Goal: Information Seeking & Learning: Learn about a topic

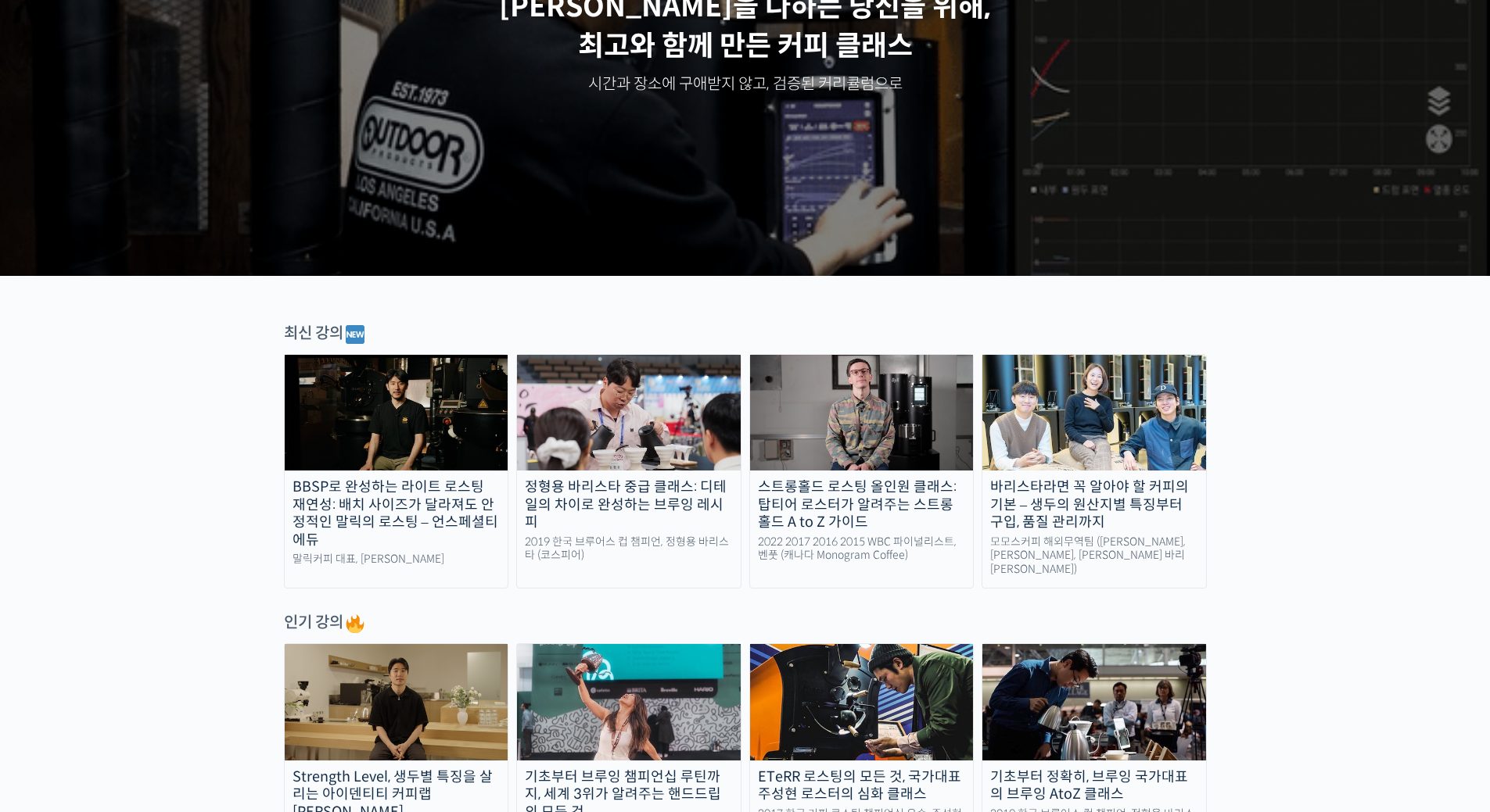
scroll to position [469, 0]
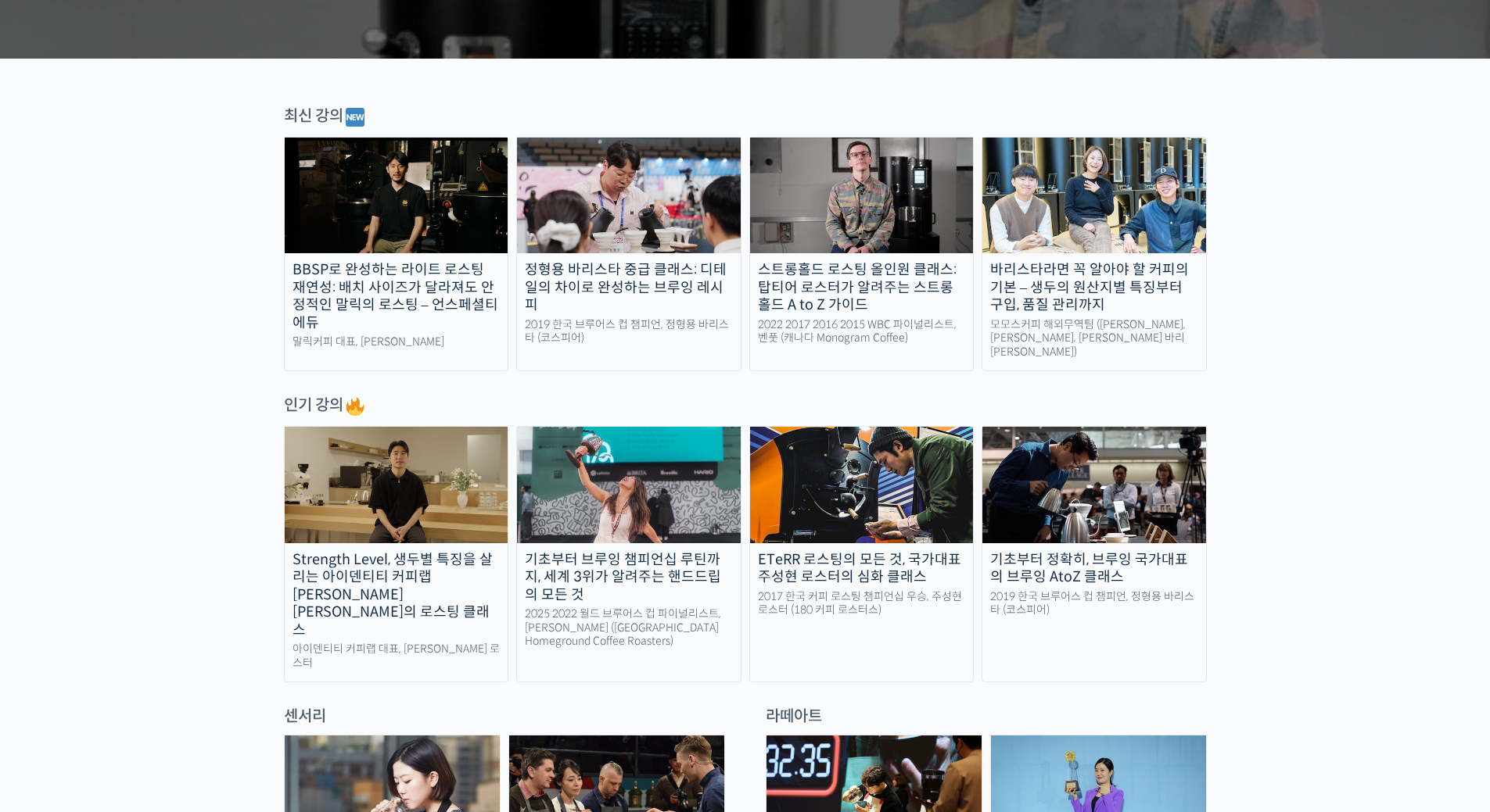
click at [618, 521] on img at bounding box center [629, 484] width 224 height 115
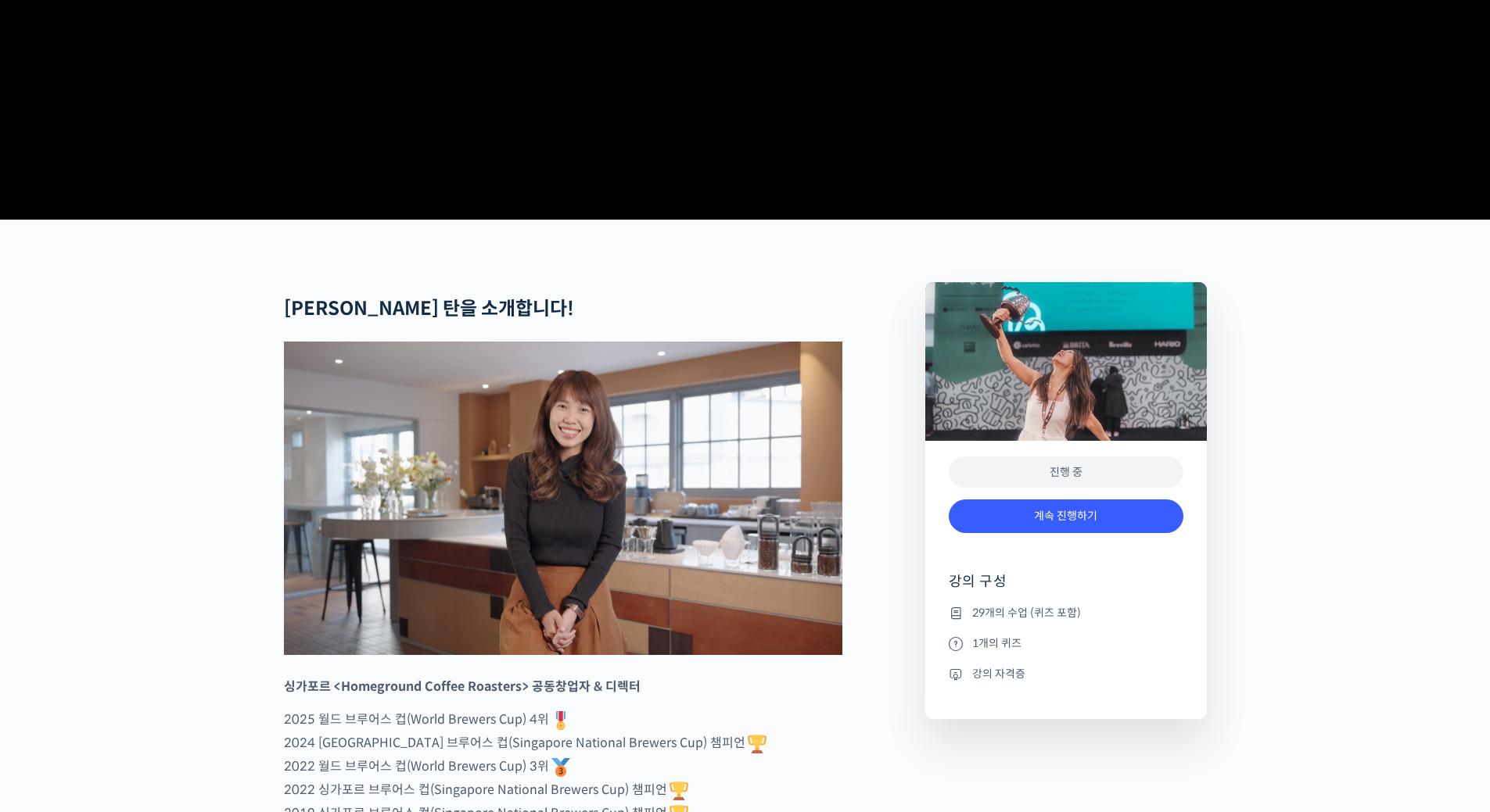
scroll to position [391, 0]
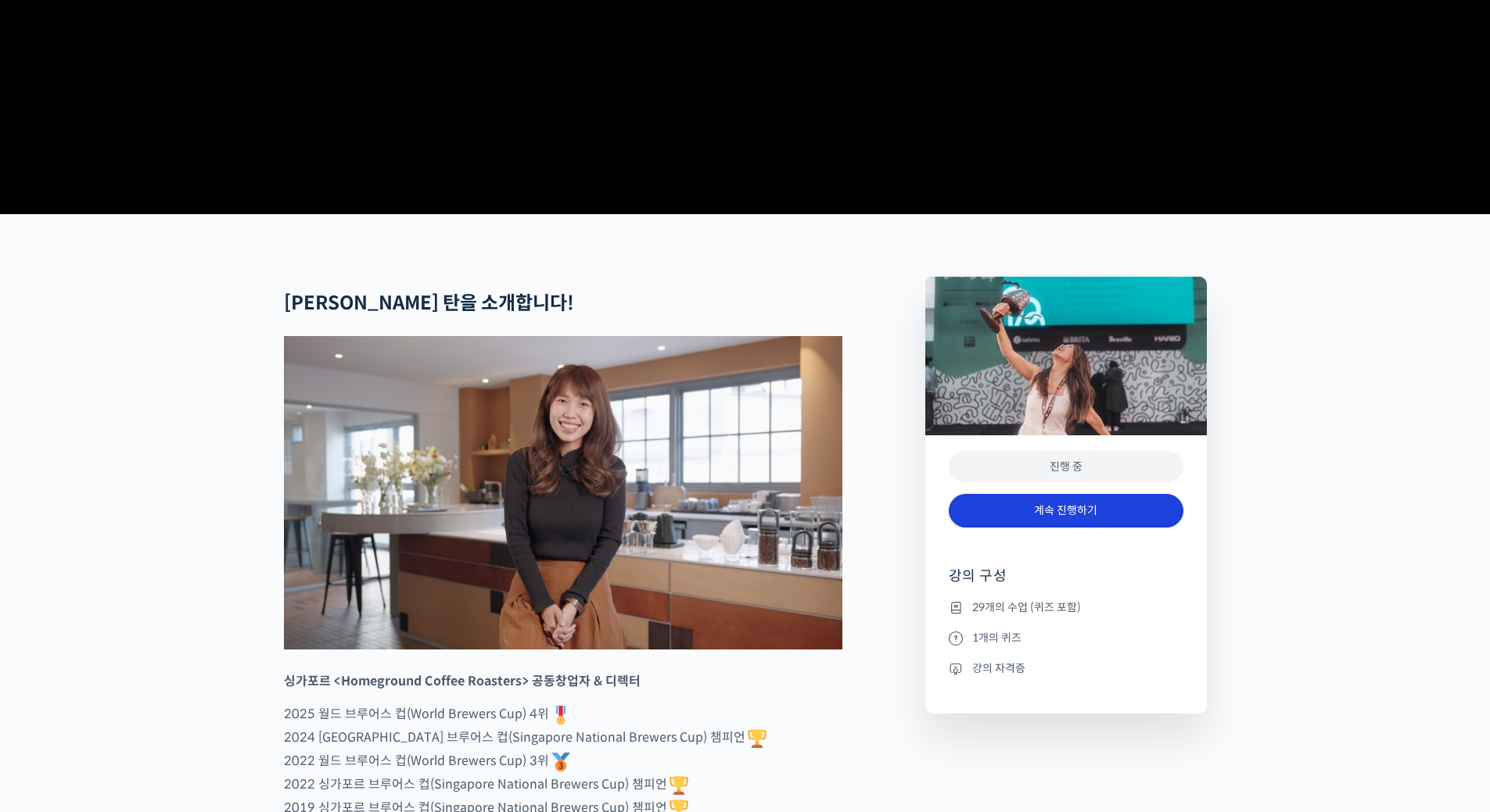
click at [1132, 528] on link "계속 진행하기" at bounding box center [1066, 510] width 234 height 33
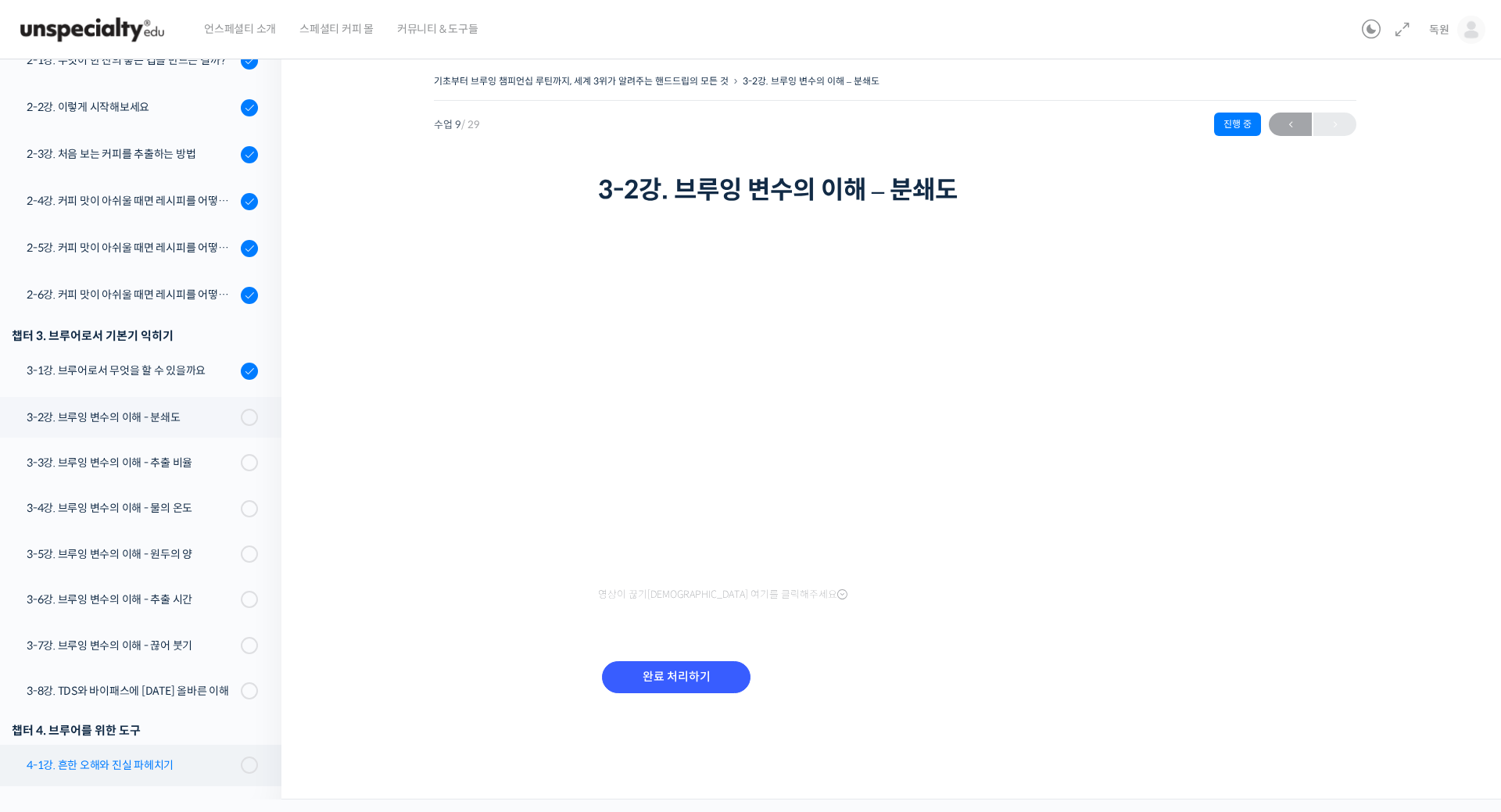
scroll to position [270, 0]
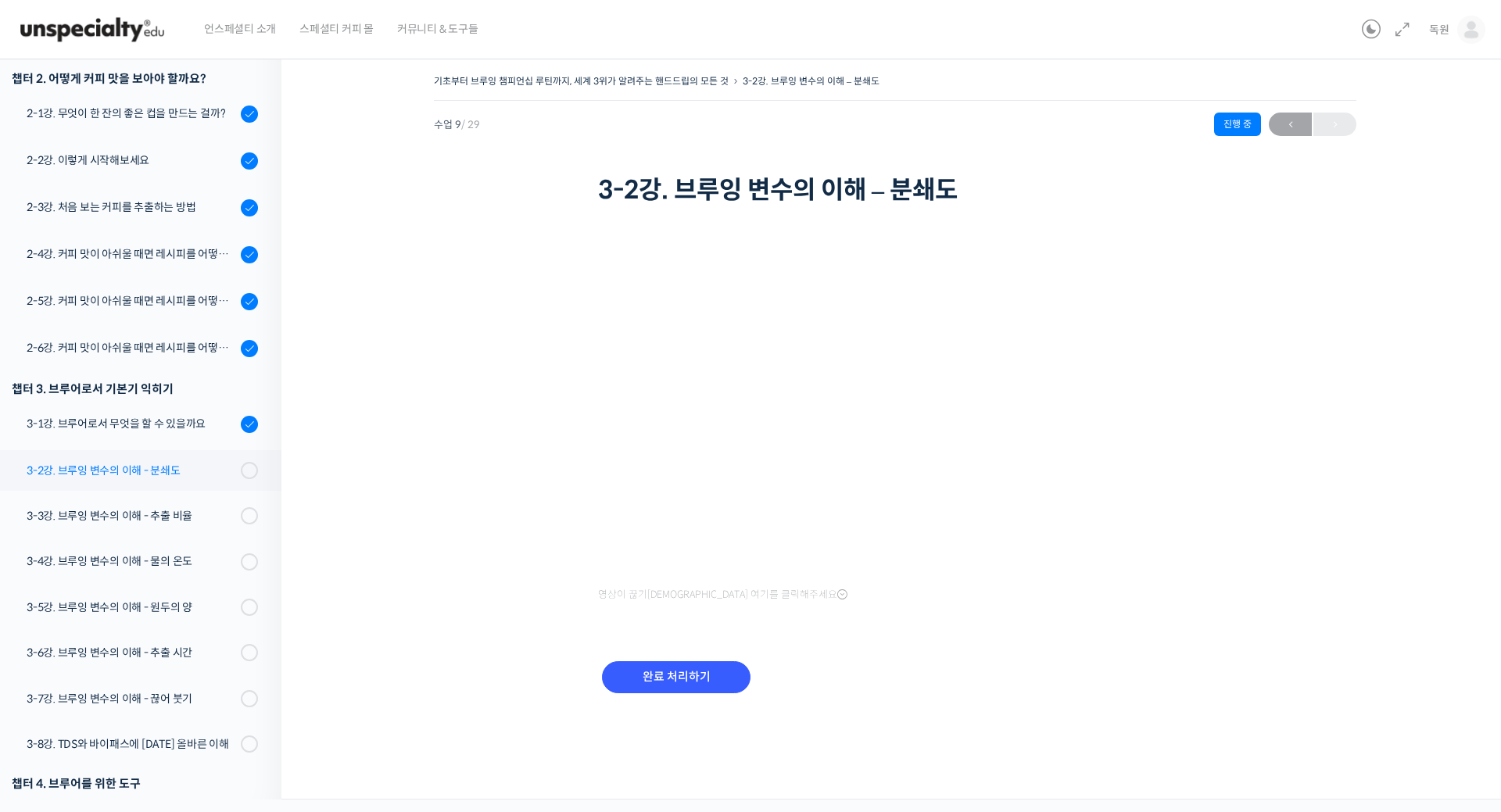
click at [145, 470] on div "3-2강. 브루잉 변수의 이해 - 분쇄도" at bounding box center [131, 471] width 210 height 17
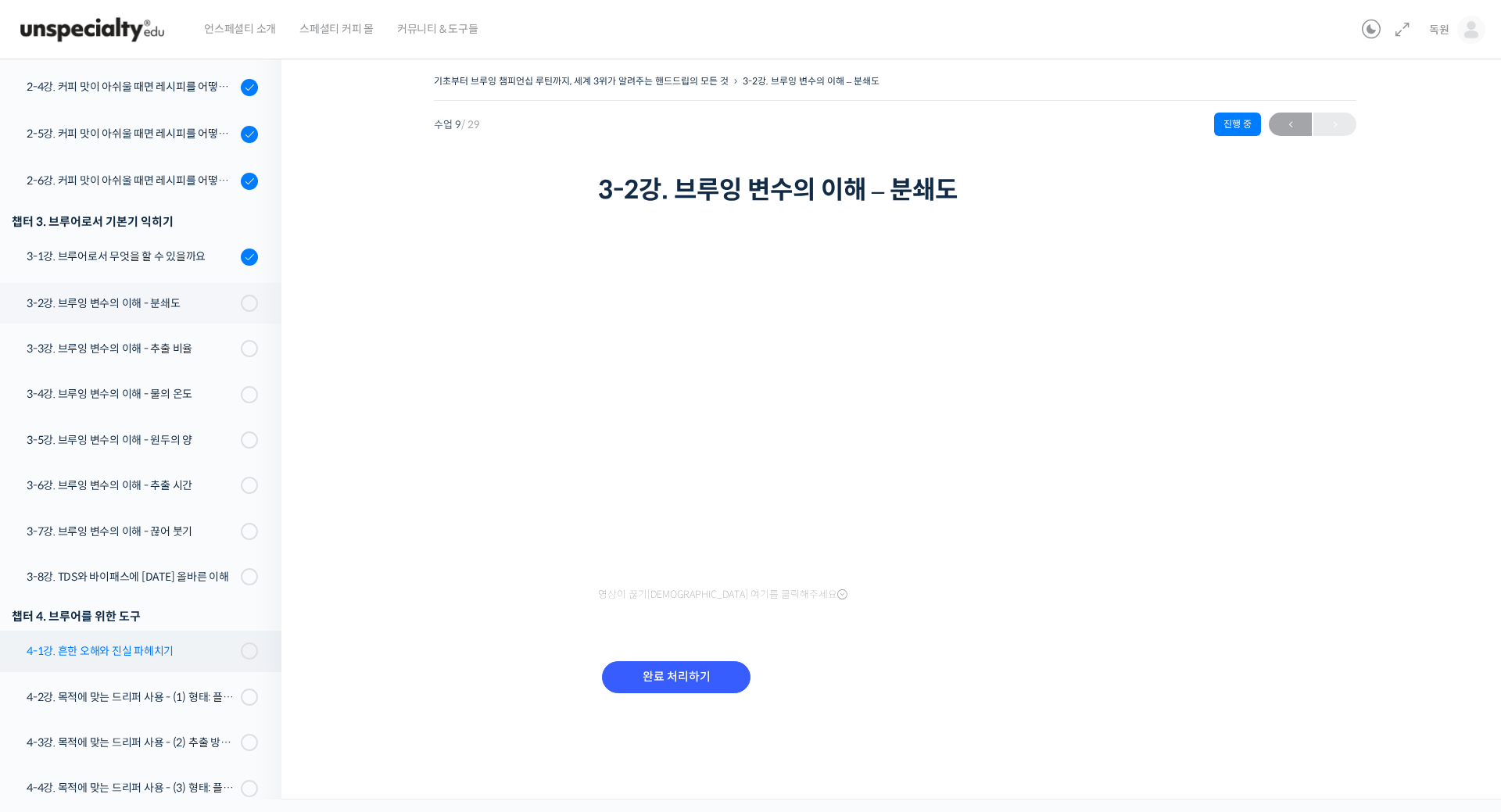
scroll to position [349, 0]
